Goal: Task Accomplishment & Management: Manage account settings

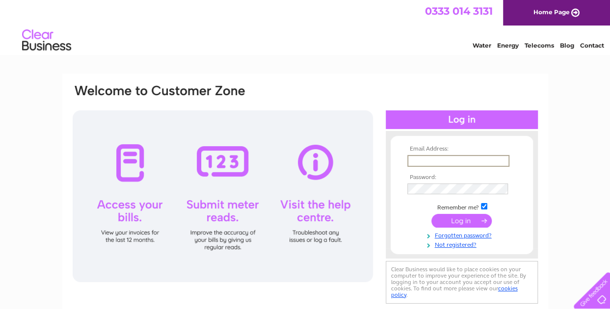
click at [429, 160] on input "text" at bounding box center [458, 161] width 102 height 12
type input "j"
type input "[EMAIL_ADDRESS][DOMAIN_NAME]"
click at [469, 223] on input "submit" at bounding box center [461, 220] width 60 height 14
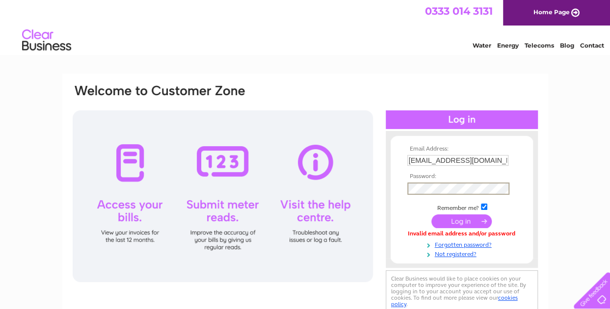
click at [454, 220] on input "submit" at bounding box center [461, 221] width 60 height 14
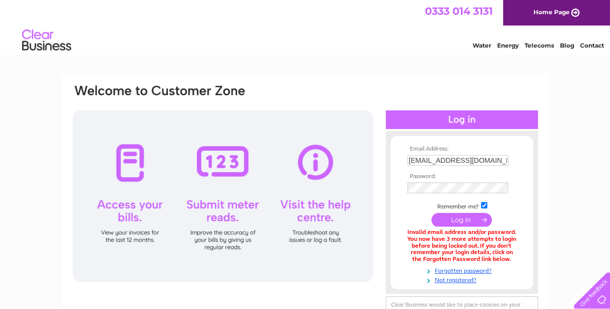
click at [460, 216] on input "submit" at bounding box center [461, 220] width 60 height 14
click at [458, 222] on input "submit" at bounding box center [461, 220] width 60 height 14
click at [456, 218] on input "submit" at bounding box center [461, 220] width 60 height 14
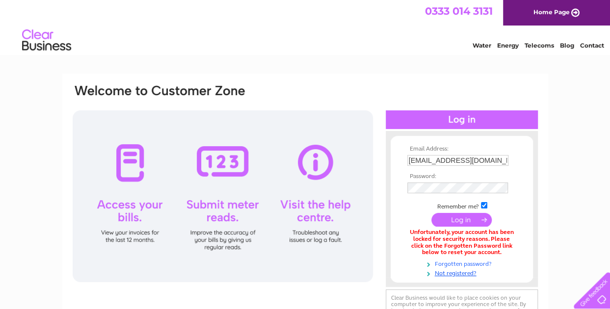
click at [463, 265] on link "Forgotten password?" at bounding box center [462, 263] width 111 height 9
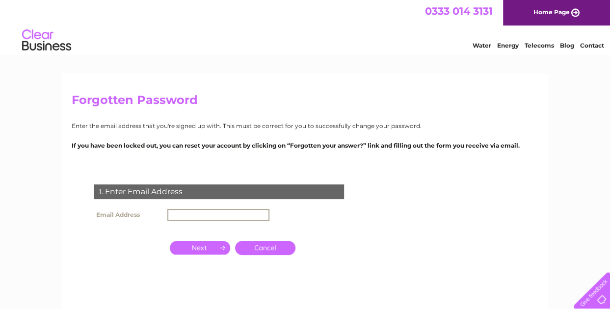
click at [180, 217] on input "text" at bounding box center [218, 215] width 102 height 12
type input "[EMAIL_ADDRESS][DOMAIN_NAME]"
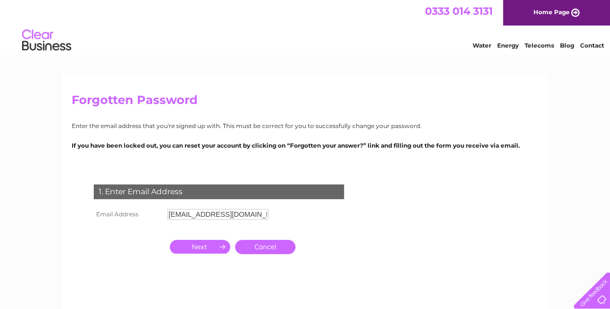
click at [204, 249] on input "button" at bounding box center [200, 247] width 60 height 14
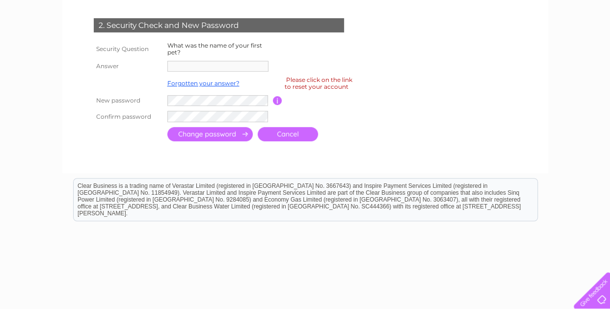
scroll to position [228, 0]
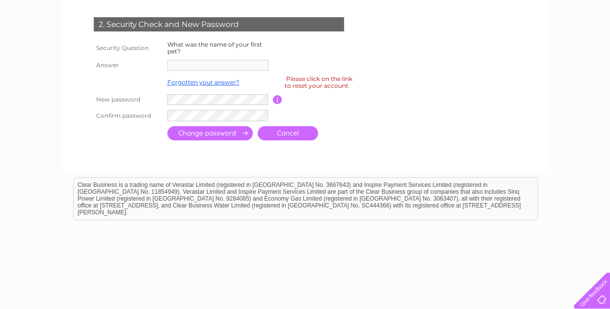
drag, startPoint x: 611, startPoint y: 153, endPoint x: 594, endPoint y: 47, distance: 107.4
click at [238, 106] on td at bounding box center [219, 100] width 108 height 16
drag, startPoint x: 209, startPoint y: 55, endPoint x: 233, endPoint y: 42, distance: 27.5
click at [233, 42] on tbody "Security Question What was the name of your first pet? Answer Forgotten your an…" at bounding box center [230, 81] width 279 height 84
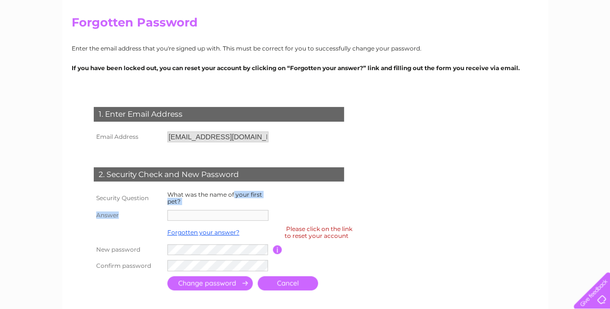
scroll to position [73, 0]
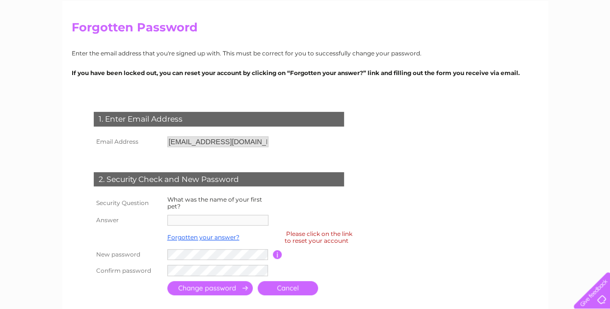
click at [325, 144] on div "1. Enter Email Address Email Address thecottagegairloch@gmail.com Cancel" at bounding box center [221, 200] width 298 height 196
click at [213, 239] on link "Forgotten your answer?" at bounding box center [203, 237] width 72 height 7
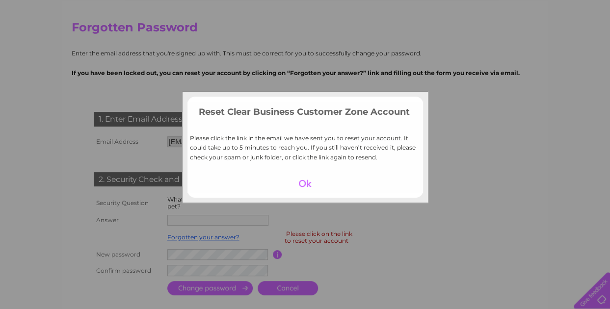
click at [304, 184] on div at bounding box center [305, 184] width 60 height 14
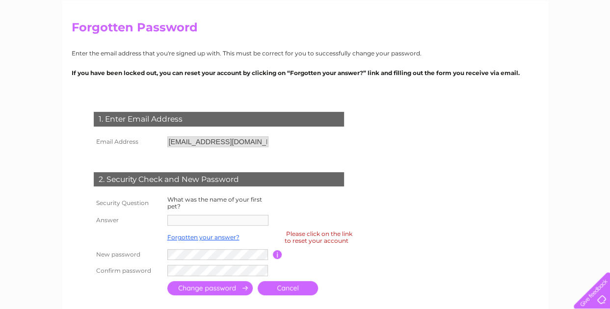
scroll to position [0, 0]
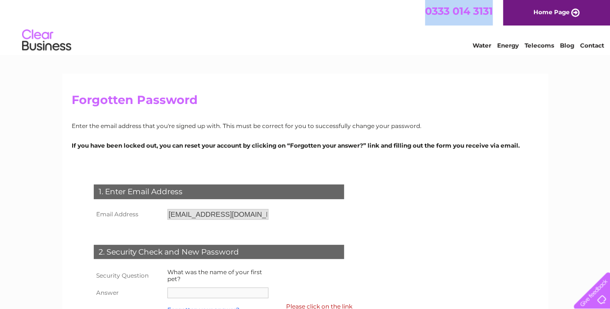
drag, startPoint x: 493, startPoint y: 10, endPoint x: 425, endPoint y: 10, distance: 68.2
click at [425, 10] on div "0333 014 3131 Home Page" at bounding box center [305, 13] width 610 height 26
click at [427, 13] on span "0333 014 3131" at bounding box center [459, 11] width 68 height 12
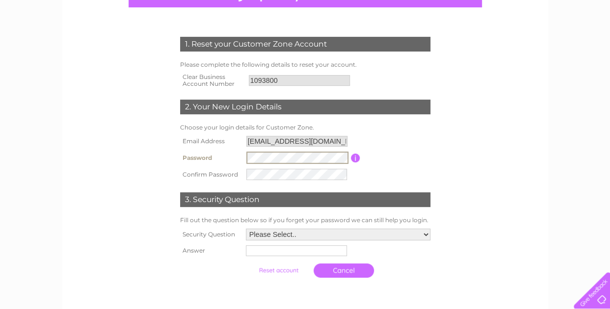
scroll to position [117, 0]
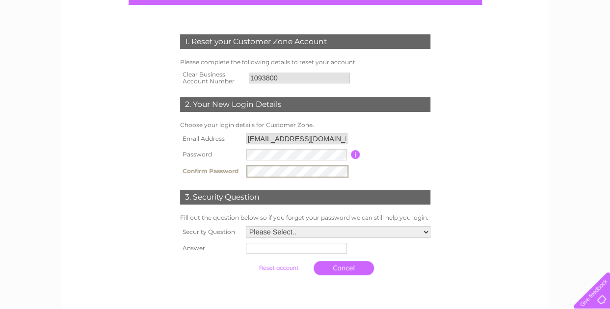
click at [426, 232] on select "Please Select.. In what town or city was your first job? In what town or city d…" at bounding box center [338, 232] width 185 height 12
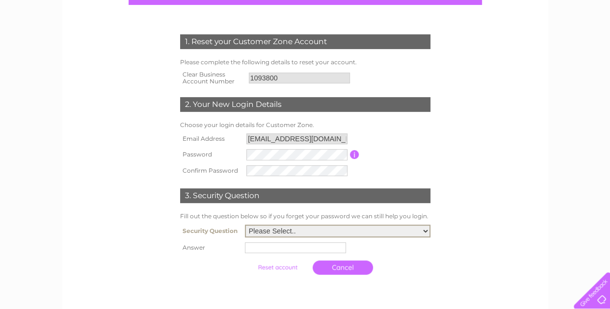
select select "5"
click at [245, 226] on select "Please Select.. In what town or city was your first job? In what town or city d…" at bounding box center [337, 231] width 185 height 13
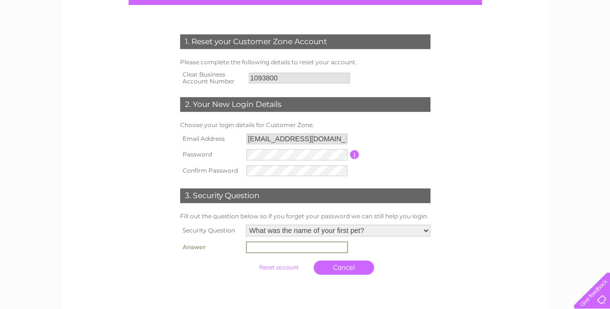
click at [278, 249] on input "text" at bounding box center [297, 247] width 102 height 12
type input "Bracken"
click at [290, 270] on input "submit" at bounding box center [278, 268] width 60 height 14
click at [283, 268] on input "submit" at bounding box center [278, 267] width 60 height 14
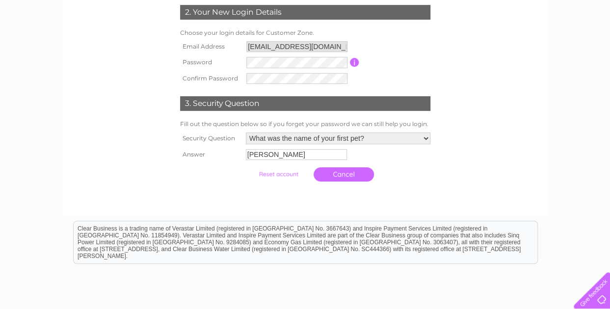
scroll to position [183, 0]
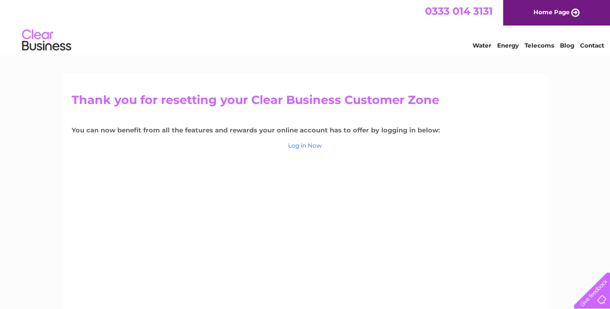
click at [313, 147] on link "Log in Now" at bounding box center [305, 145] width 34 height 7
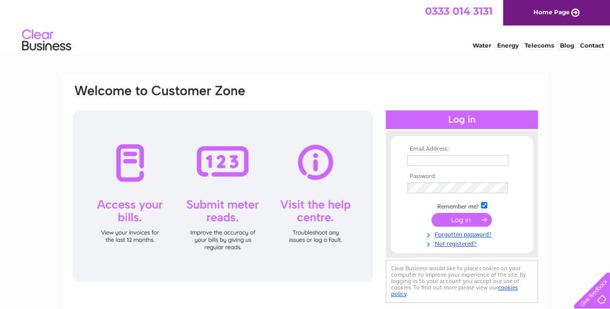
click at [422, 160] on input "text" at bounding box center [457, 160] width 101 height 11
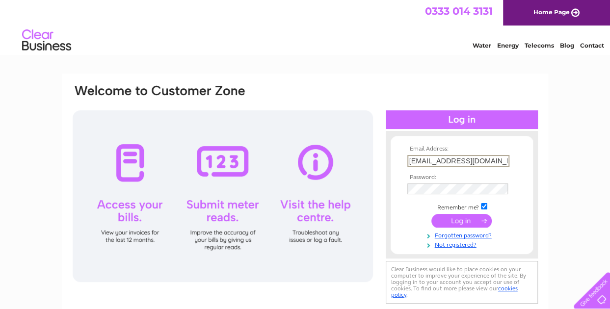
type input "[EMAIL_ADDRESS][DOMAIN_NAME]"
click at [457, 223] on input "submit" at bounding box center [461, 221] width 60 height 14
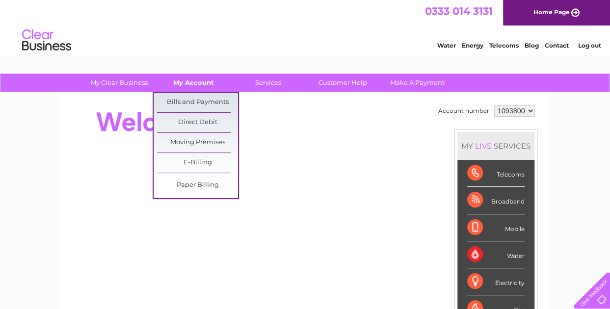
click at [185, 81] on link "My Account" at bounding box center [193, 83] width 81 height 18
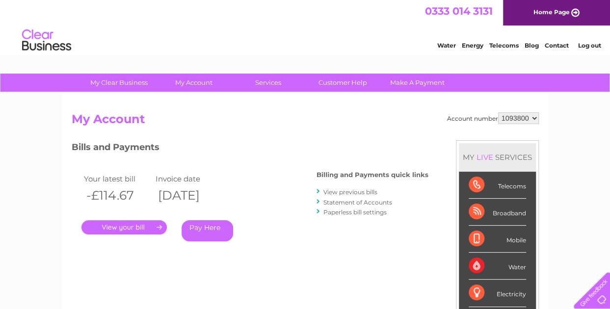
click at [129, 227] on link "." at bounding box center [123, 227] width 85 height 14
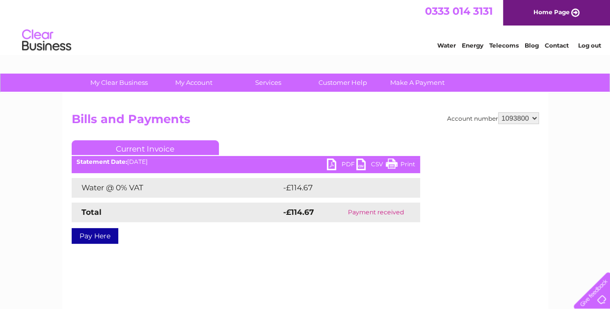
click at [345, 159] on link "PDF" at bounding box center [341, 166] width 29 height 14
